Goal: Task Accomplishment & Management: Complete application form

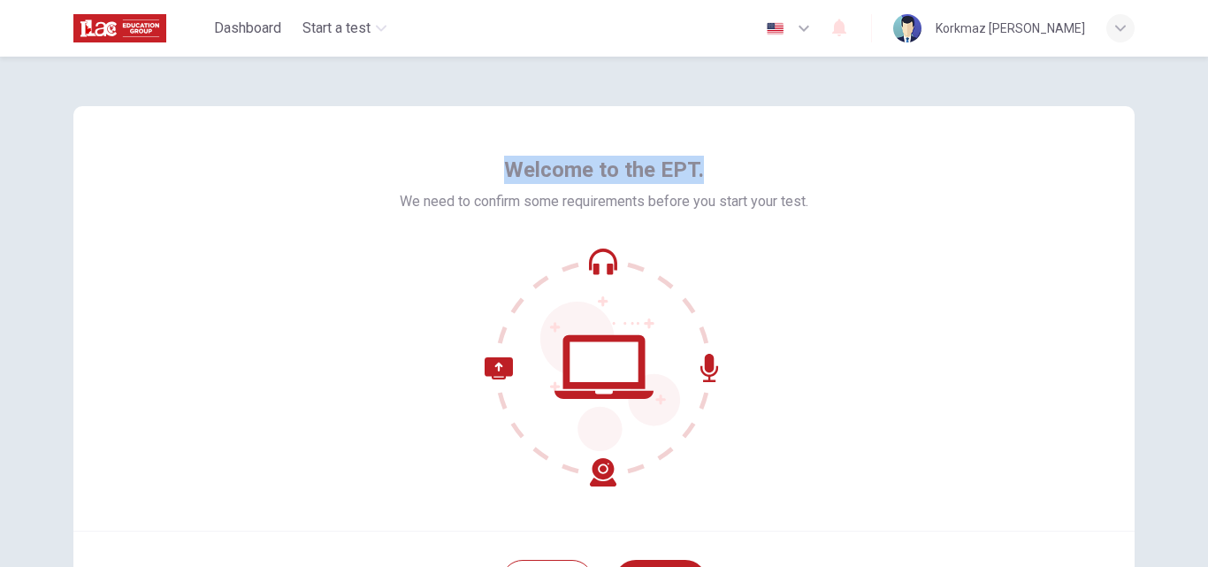
drag, startPoint x: 702, startPoint y: 165, endPoint x: 484, endPoint y: 151, distance: 218.9
click at [484, 151] on div "Welcome to the EPT. We need to confirm some requirements before you start your …" at bounding box center [603, 318] width 1061 height 425
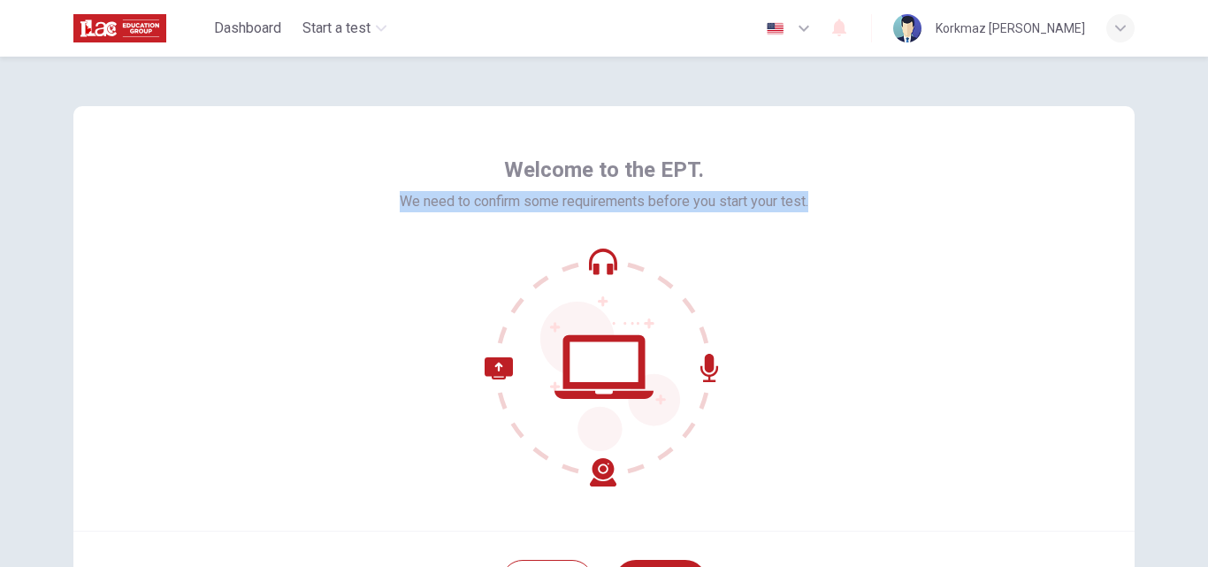
drag, startPoint x: 380, startPoint y: 194, endPoint x: 899, endPoint y: 226, distance: 520.1
click at [899, 226] on div "Welcome to the EPT. We need to confirm some requirements before you start your …" at bounding box center [603, 318] width 1061 height 425
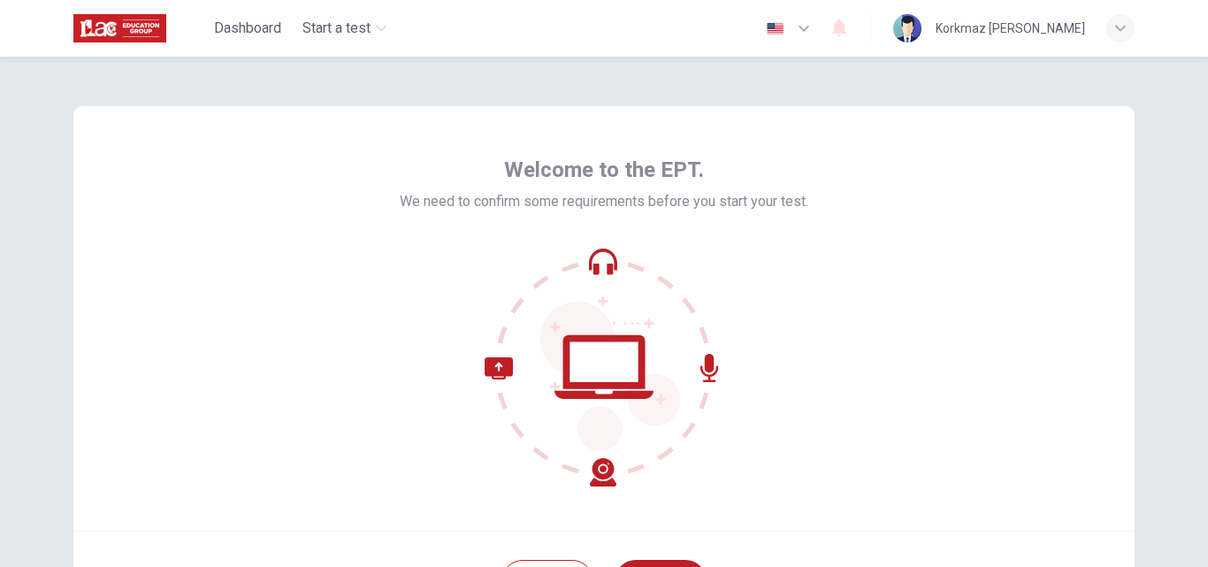
click at [822, 297] on div "Welcome to the EPT. We need to confirm some requirements before you start your …" at bounding box center [603, 318] width 1061 height 425
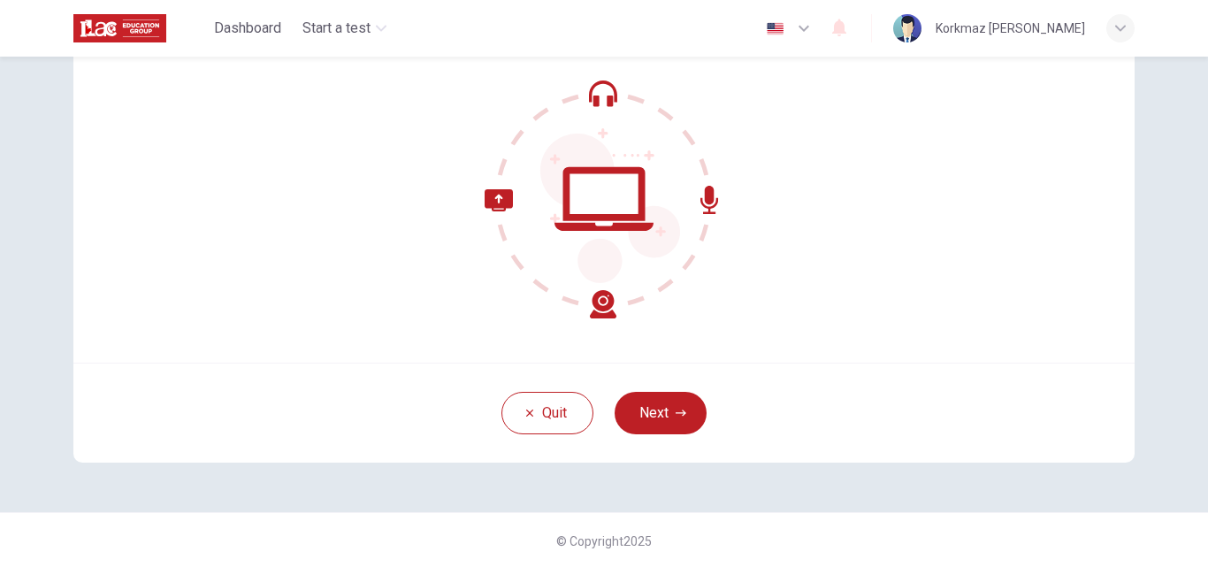
scroll to position [170, 0]
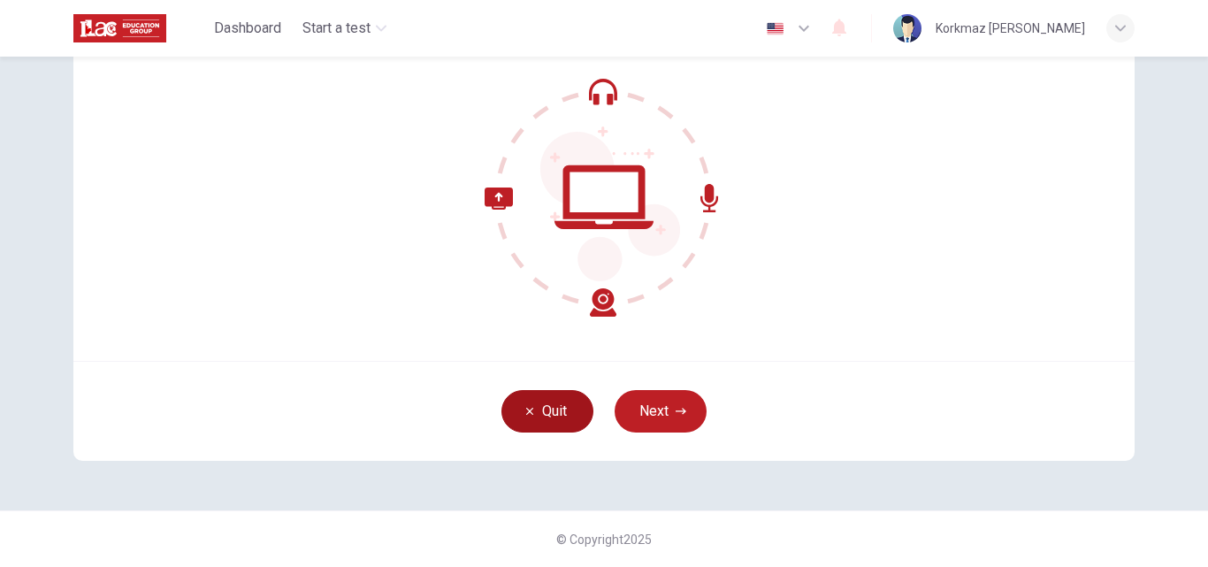
click at [543, 406] on button "Quit" at bounding box center [547, 411] width 92 height 42
